Goal: Task Accomplishment & Management: Manage account settings

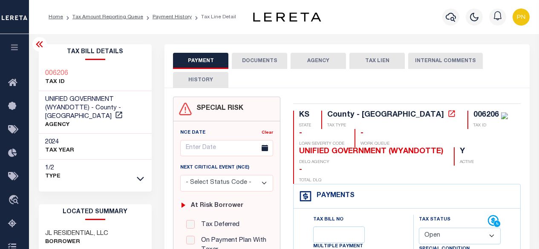
select select "OP2"
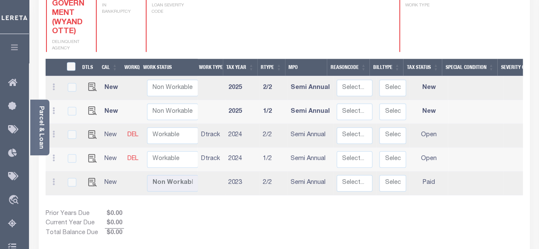
scroll to position [154, 0]
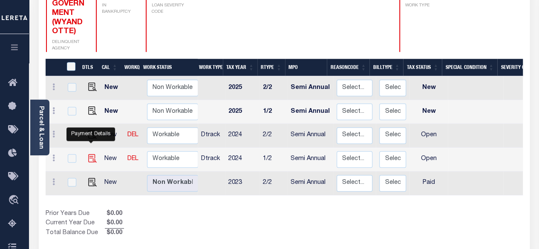
click at [94, 154] on img "" at bounding box center [92, 158] width 9 height 9
checkbox input "true"
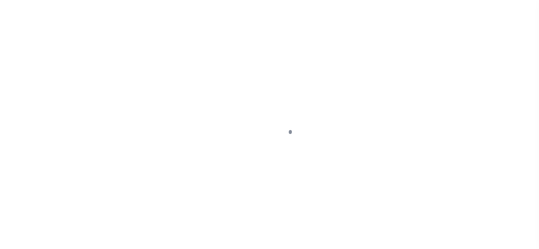
select select "OP2"
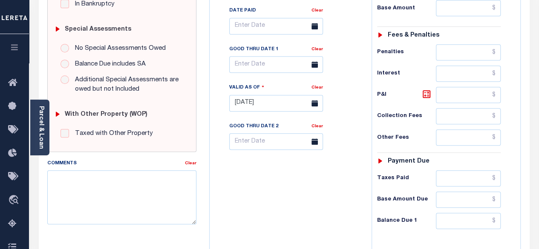
scroll to position [255, 0]
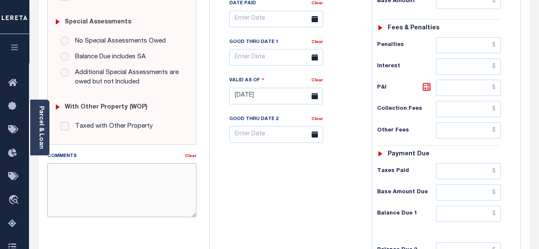
click at [128, 172] on textarea "Comments" at bounding box center [121, 190] width 149 height 54
click at [126, 193] on textarea "Comments" at bounding box center [121, 190] width 149 height 54
type textarea "spoke with TC"
type input "[DATE]"
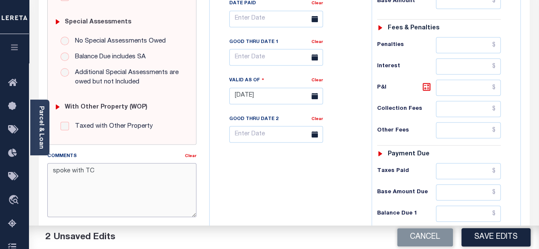
click at [143, 203] on textarea "spoke with TC" at bounding box center [121, 190] width 149 height 54
type textarea "spoke with TC Suzi-PN"
click at [342, 149] on div "Tax Bill No Multiple Payment Option Semi Annual Payment Plan Clear" at bounding box center [288, 92] width 153 height 376
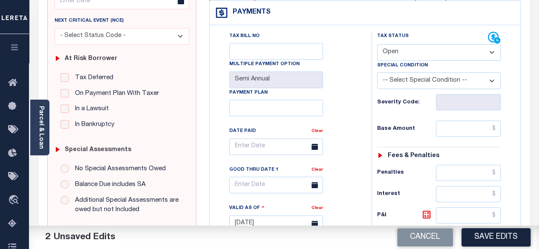
click at [442, 54] on select "- Select Status Code - Open Due/Unpaid Paid Incomplete No Tax Due Internal Refu…" at bounding box center [439, 52] width 124 height 17
select select "DUE"
click at [377, 44] on select "- Select Status Code - Open Due/Unpaid Paid Incomplete No Tax Due Internal Refu…" at bounding box center [439, 52] width 124 height 17
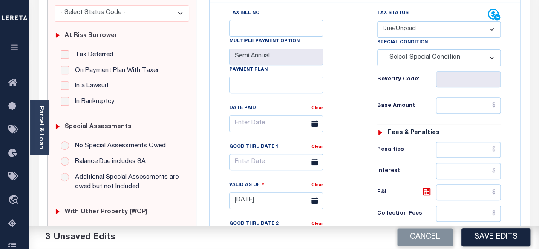
scroll to position [170, 0]
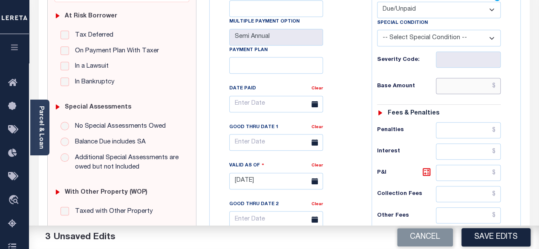
click at [495, 86] on input "text" at bounding box center [468, 86] width 65 height 16
paste input "2266.13"
drag, startPoint x: 494, startPoint y: 83, endPoint x: 465, endPoint y: 86, distance: 29.0
click at [465, 86] on input "$2,266.13" at bounding box center [468, 86] width 65 height 16
paste input "2023.48"
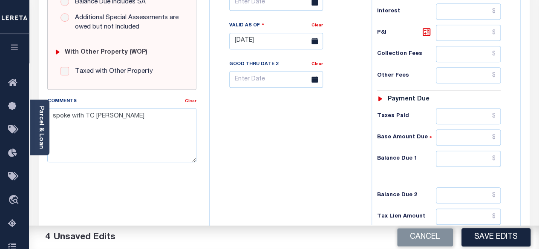
scroll to position [341, 0]
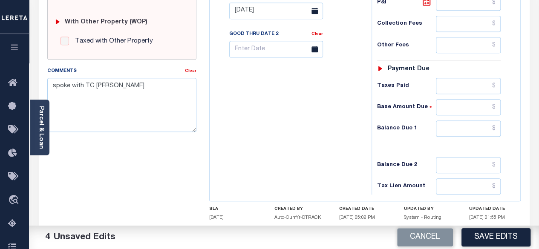
type input "$2,023.48"
click at [495, 126] on input "text" at bounding box center [468, 128] width 65 height 16
click at [496, 122] on input "text" at bounding box center [468, 128] width 65 height 16
paste input "2266.13"
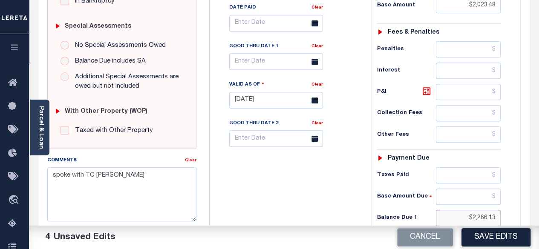
scroll to position [213, 0]
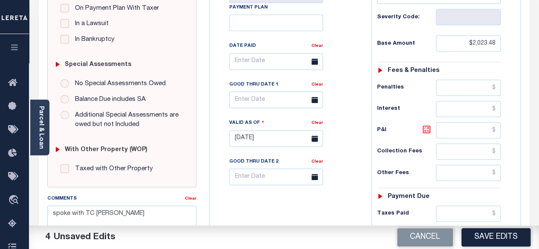
type input "$2,266.13"
click at [427, 127] on icon at bounding box center [426, 129] width 10 height 10
type input "$242.65"
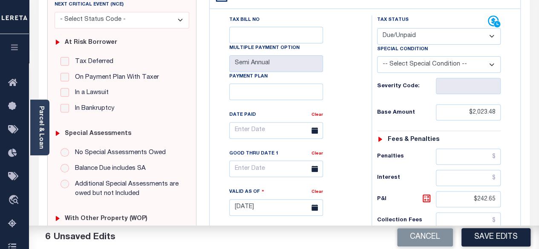
scroll to position [128, 0]
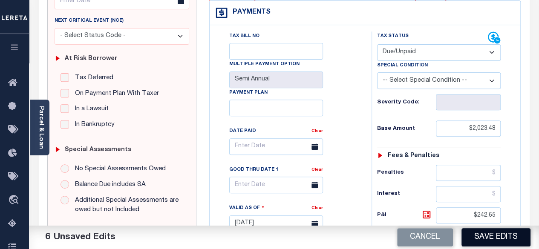
click at [492, 238] on button "Save Edits" at bounding box center [495, 237] width 69 height 18
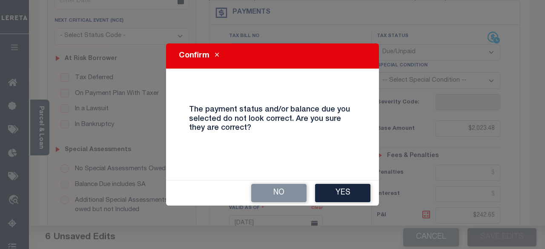
click at [339, 195] on button "Yes" at bounding box center [342, 193] width 55 height 18
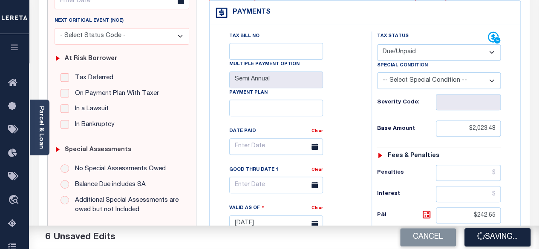
checkbox input "false"
type input "$2,023.48"
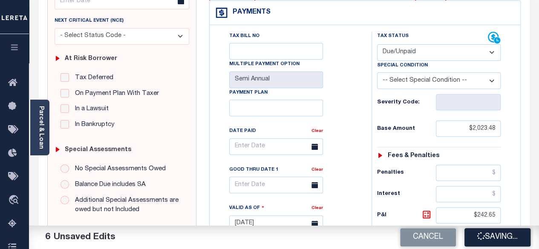
type input "$242.65"
type input "$2,266.13"
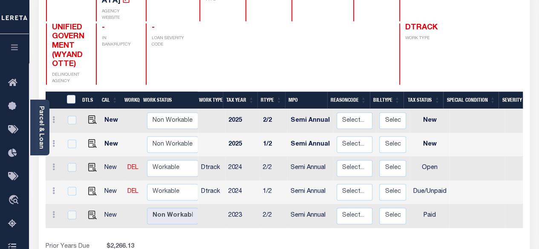
scroll to position [128, 0]
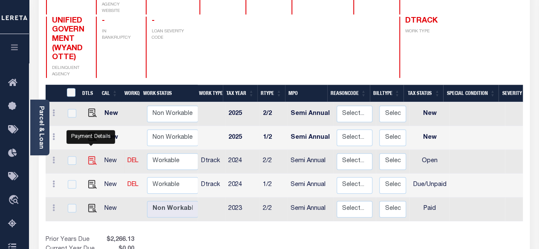
click at [88, 156] on img "" at bounding box center [92, 160] width 9 height 9
checkbox input "true"
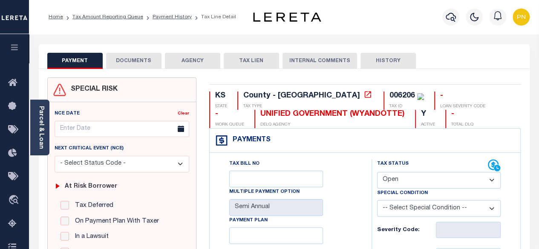
click at [444, 177] on select "- Select Status Code - Open Due/Unpaid Paid Incomplete No Tax Due Internal Refu…" at bounding box center [439, 180] width 124 height 17
select select "DUE"
click at [377, 172] on select "- Select Status Code - Open Due/Unpaid Paid Incomplete No Tax Due Internal Refu…" at bounding box center [439, 180] width 124 height 17
type input "[DATE]"
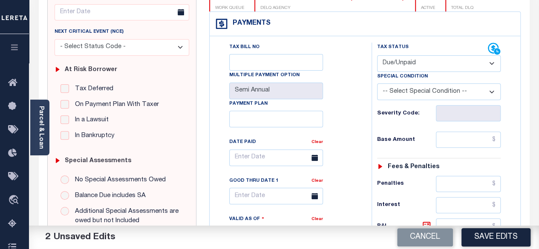
scroll to position [170, 0]
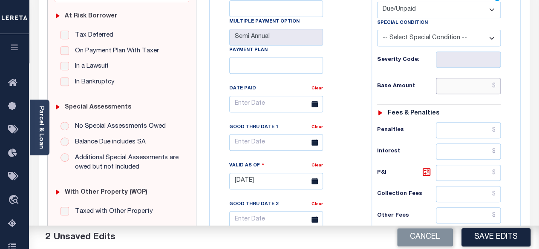
click at [496, 84] on input "text" at bounding box center [468, 86] width 65 height 16
paste input "2023.48"
type input "$2,023.48"
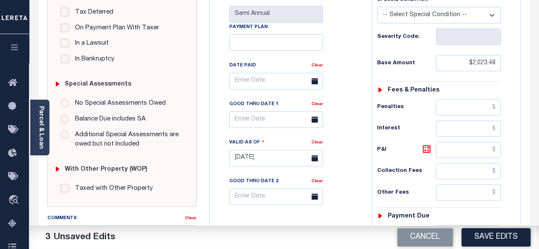
scroll to position [255, 0]
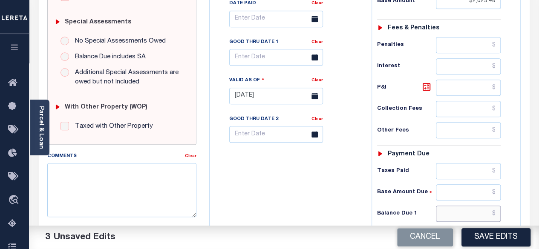
click at [496, 212] on input "text" at bounding box center [468, 214] width 65 height 16
click at [390, 90] on h6 "P&I" at bounding box center [406, 88] width 59 height 12
click at [425, 87] on icon at bounding box center [426, 87] width 10 height 10
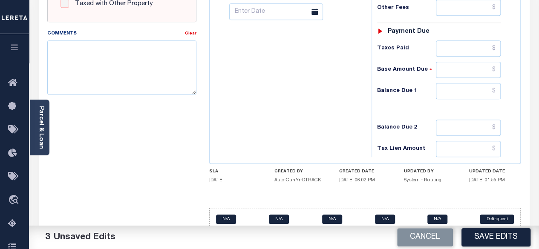
scroll to position [383, 0]
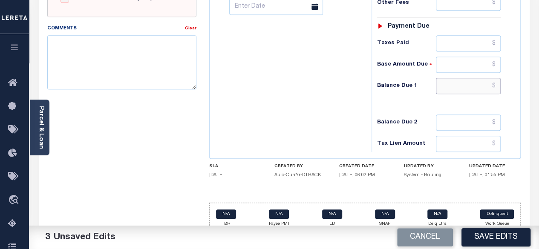
click at [496, 82] on input "text" at bounding box center [468, 86] width 65 height 16
click at [497, 81] on input "text" at bounding box center [468, 86] width 65 height 16
click at [496, 82] on input "text" at bounding box center [468, 86] width 65 height 16
click at [496, 83] on input "text" at bounding box center [468, 86] width 65 height 16
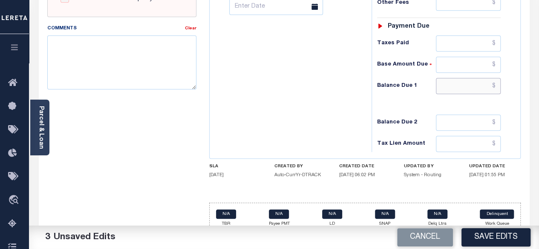
paste input "2156.97"
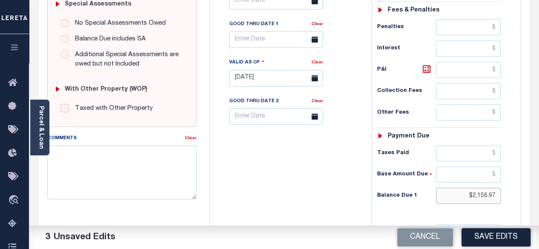
scroll to position [213, 0]
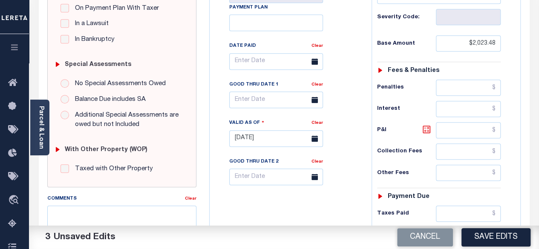
type input "$2,156.97"
click at [427, 128] on icon at bounding box center [426, 129] width 10 height 10
type input "$133.49"
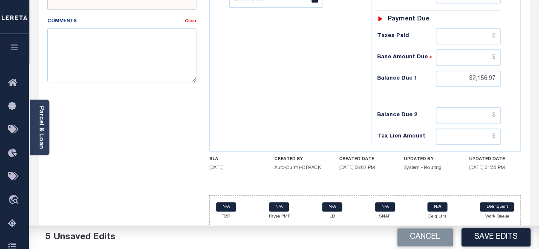
scroll to position [391, 0]
click at [74, 51] on textarea "Comments" at bounding box center [121, 55] width 149 height 54
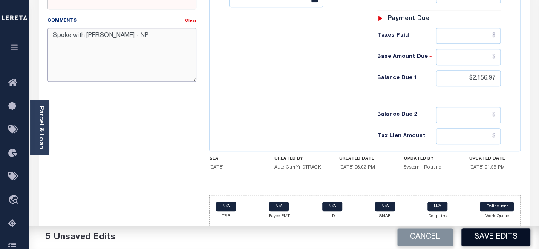
type textarea "Spoke with TC-Suzi - NP"
click at [496, 239] on button "Save Edits" at bounding box center [495, 237] width 69 height 18
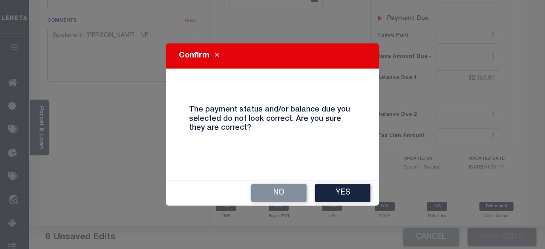
click at [339, 197] on button "Yes" at bounding box center [342, 193] width 55 height 18
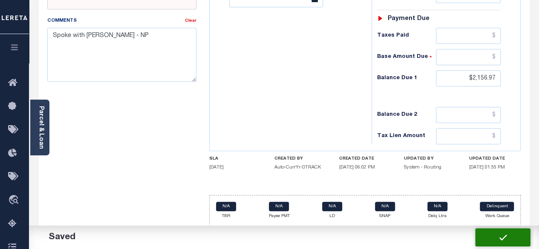
checkbox input "false"
type input "$2,023.48"
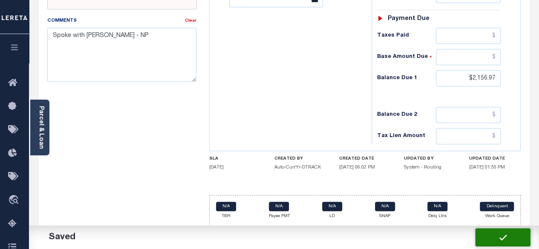
type input "$133.49"
type input "$2,156.97"
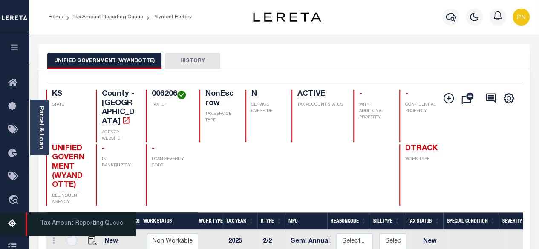
click at [14, 226] on icon at bounding box center [15, 224] width 14 height 11
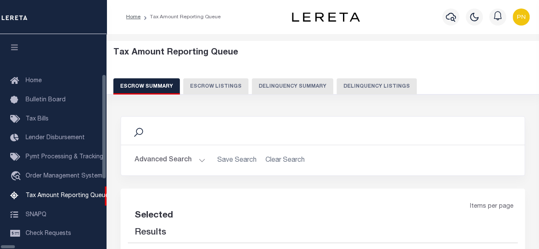
scroll to position [87, 0]
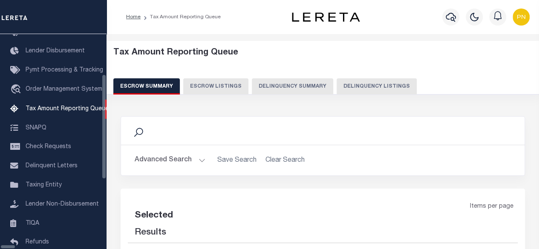
click at [361, 88] on button "Delinquency Listings" at bounding box center [376, 86] width 80 height 16
select select "100"
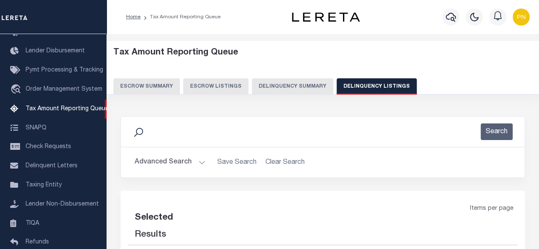
select select "100"
click at [186, 160] on button "Advanced Search" at bounding box center [170, 162] width 71 height 17
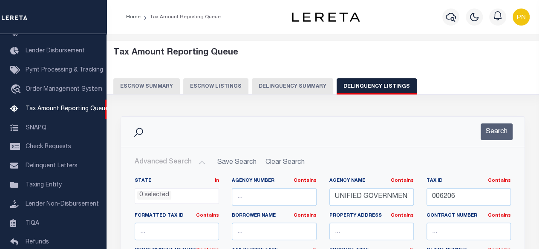
click at [194, 167] on button "Advanced Search" at bounding box center [170, 162] width 71 height 17
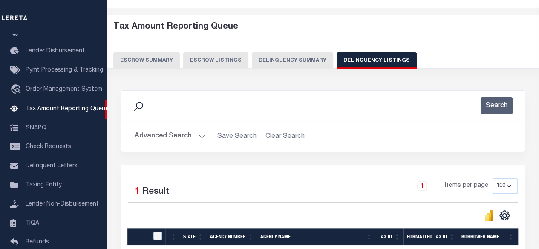
scroll to position [137, 0]
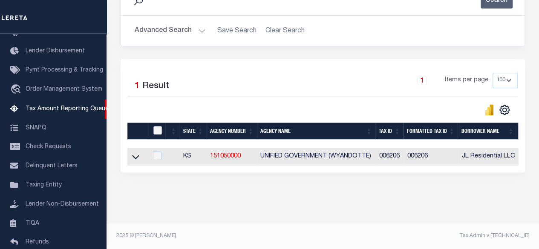
click at [158, 127] on input "checkbox" at bounding box center [157, 130] width 9 height 9
checkbox input "true"
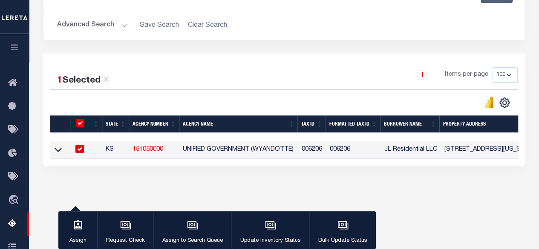
scroll to position [135, 0]
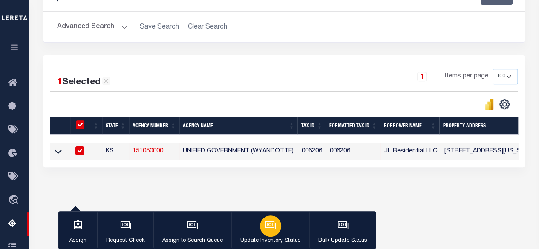
click at [280, 233] on button "Update Inventory Status" at bounding box center [270, 230] width 78 height 38
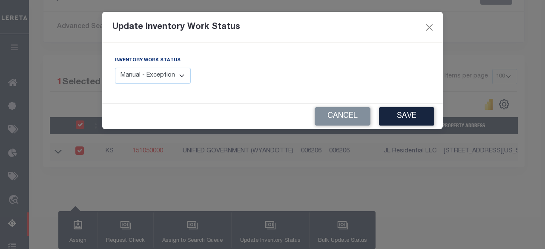
click at [163, 80] on select "Manual - Exception Pended - Awaiting Search Late Add Exception Completed" at bounding box center [153, 76] width 76 height 17
select select "4"
click at [115, 68] on select "Manual - Exception Pended - Awaiting Search Late Add Exception Completed" at bounding box center [153, 76] width 76 height 17
click at [413, 120] on button "Save" at bounding box center [406, 116] width 55 height 18
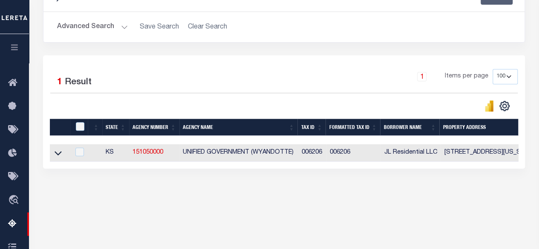
click at [357, 23] on h2 "Advanced Search Save Search Clear Search tblassign_wrapper_dynamictable_____Def…" at bounding box center [283, 27] width 467 height 17
